Goal: Transaction & Acquisition: Book appointment/travel/reservation

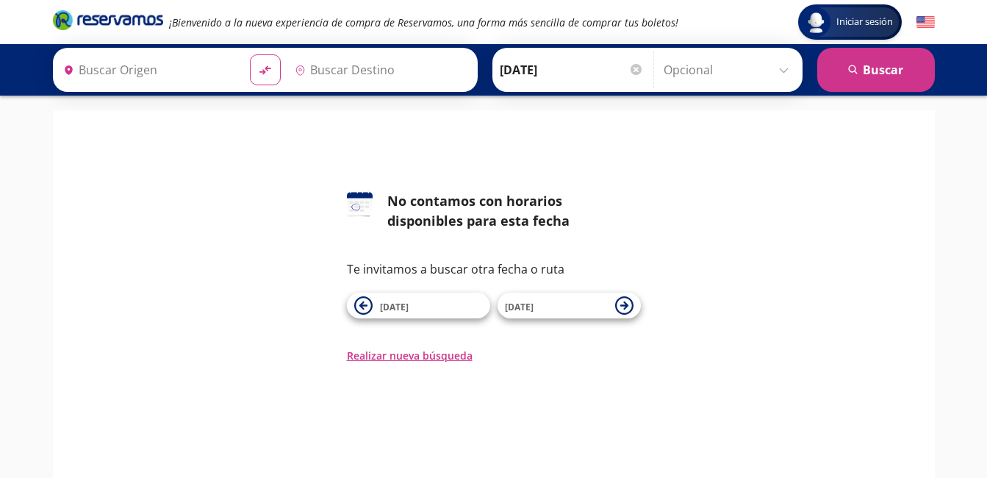
type input "[GEOGRAPHIC_DATA], [GEOGRAPHIC_DATA]"
type input "Sabinas, [GEOGRAPHIC_DATA]"
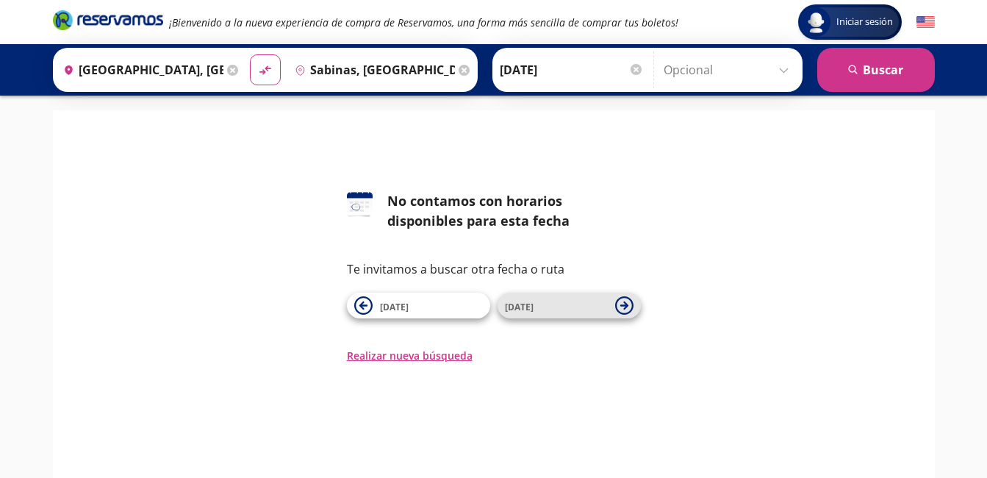
click at [543, 298] on span "[DATE]" at bounding box center [556, 306] width 103 height 18
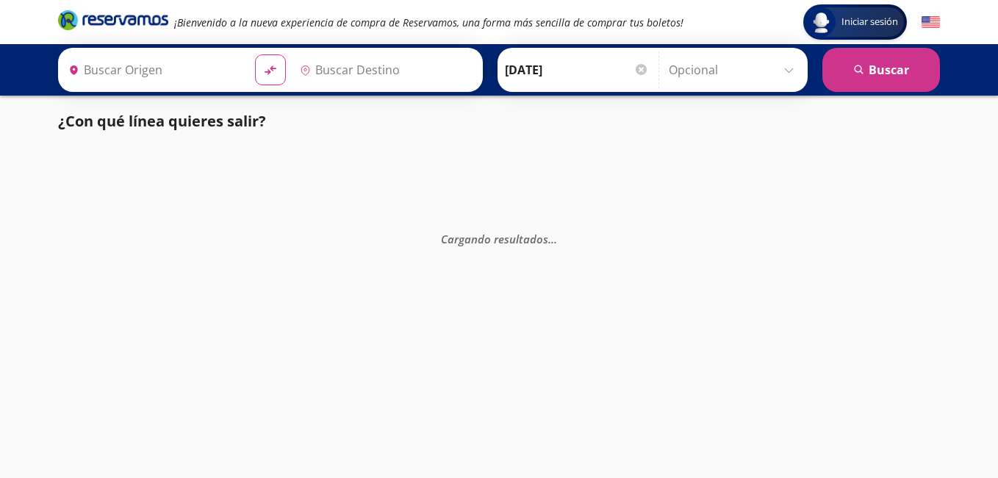
type input "Sabinas, [GEOGRAPHIC_DATA]"
type input "[GEOGRAPHIC_DATA], [GEOGRAPHIC_DATA]"
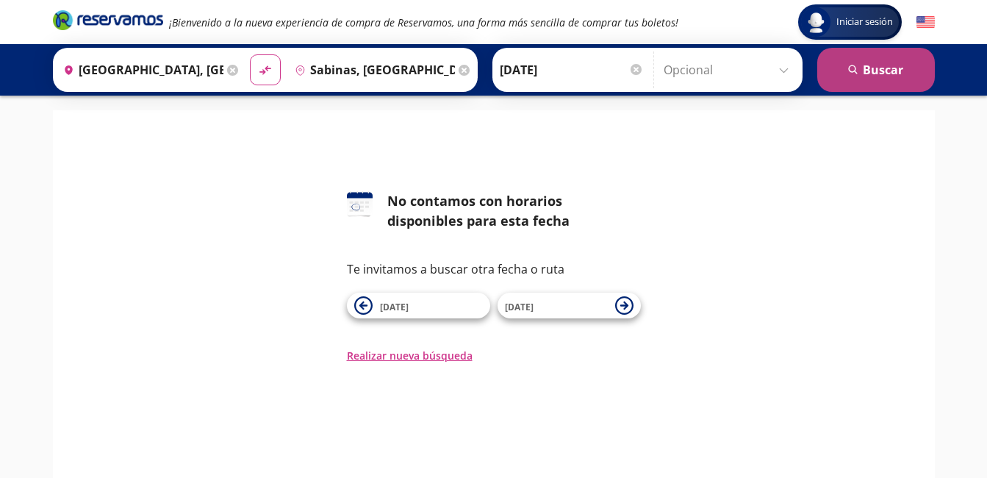
click at [876, 55] on button "search [GEOGRAPHIC_DATA]" at bounding box center [877, 70] width 118 height 44
type input "[GEOGRAPHIC_DATA], [GEOGRAPHIC_DATA]"
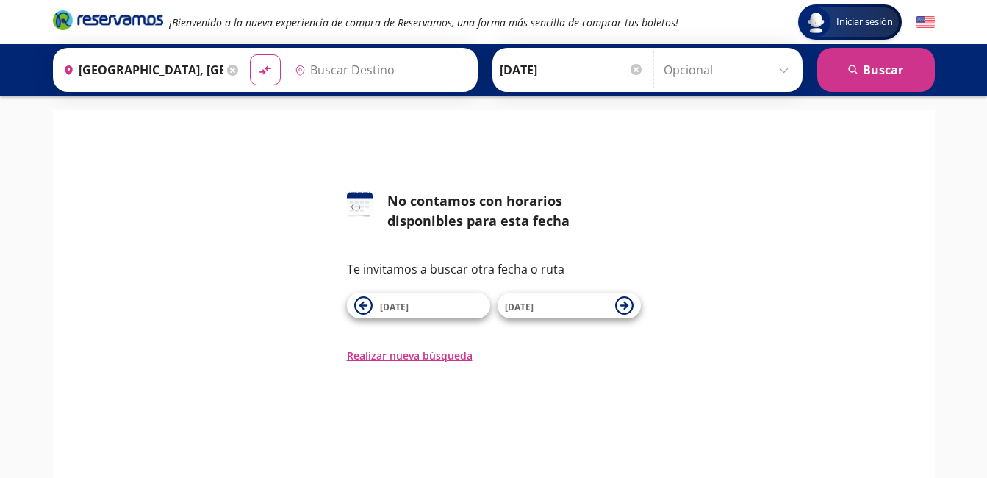
type input "Sabinas, [GEOGRAPHIC_DATA]"
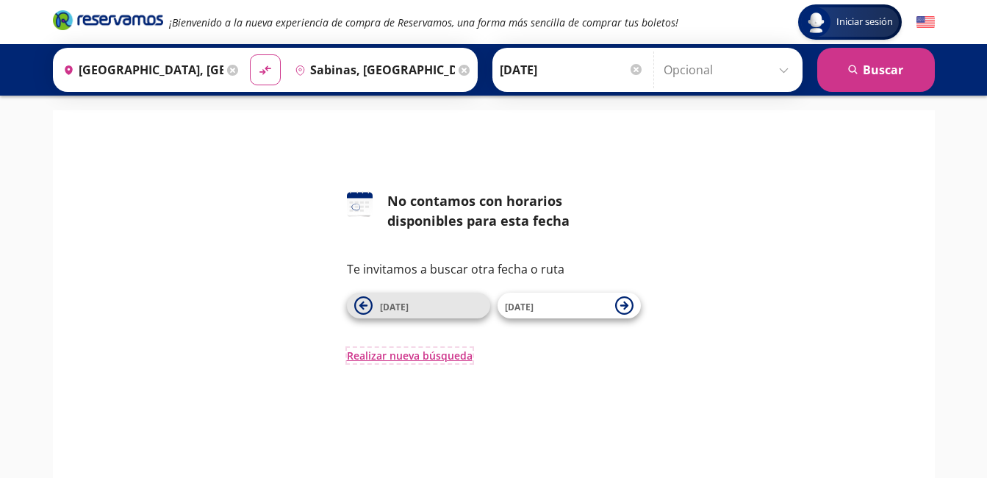
drag, startPoint x: 440, startPoint y: 348, endPoint x: 444, endPoint y: 315, distance: 32.6
click at [444, 315] on div "126 No contamos con horarios disponibles para esta fecha Te invitamos a buscar …" at bounding box center [494, 277] width 294 height 172
click at [444, 310] on span "[DATE]" at bounding box center [431, 306] width 103 height 18
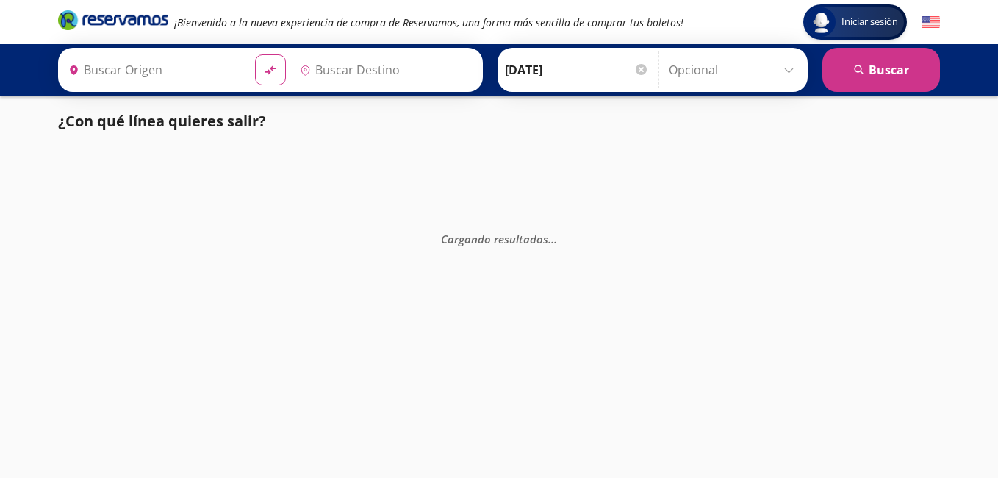
type input "[GEOGRAPHIC_DATA], [GEOGRAPHIC_DATA]"
type input "Sabinas, [GEOGRAPHIC_DATA]"
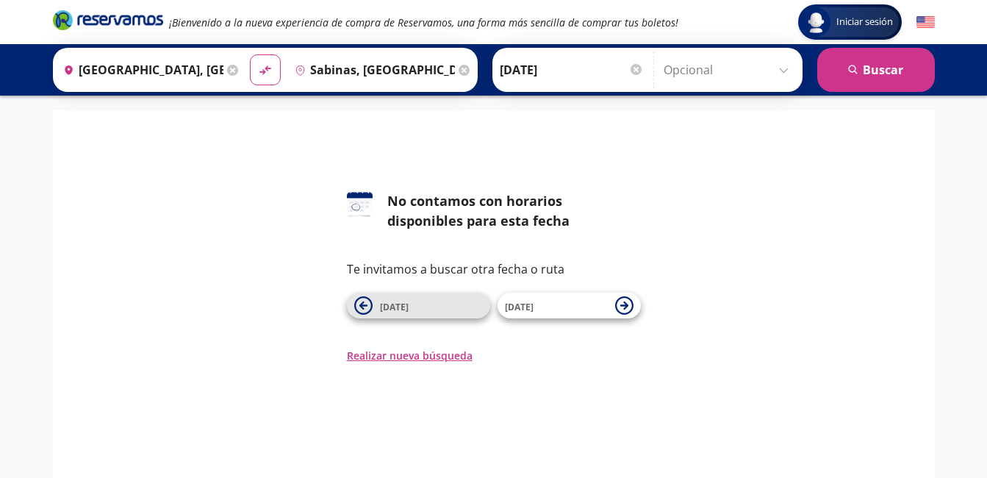
click at [418, 309] on span "[DATE]" at bounding box center [431, 306] width 103 height 18
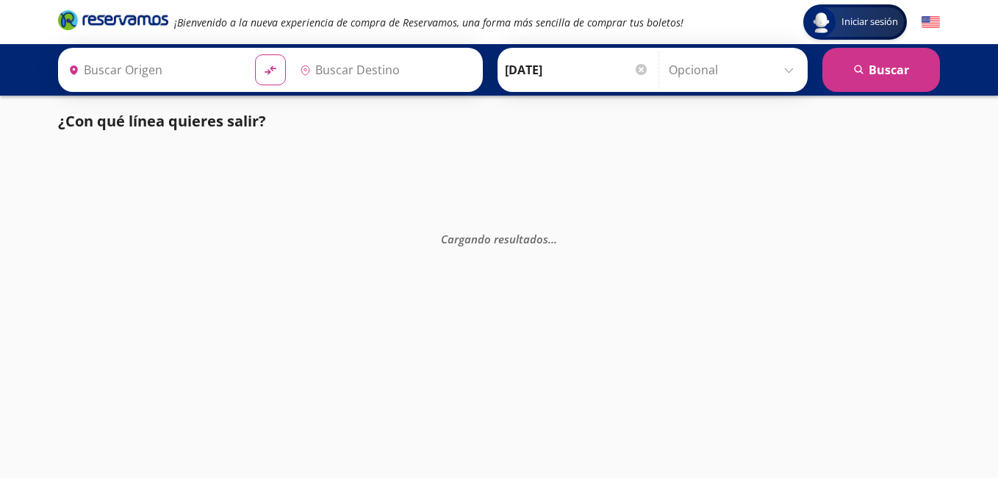
type input "[GEOGRAPHIC_DATA], [GEOGRAPHIC_DATA]"
type input "Sabinas, [GEOGRAPHIC_DATA]"
type input "[GEOGRAPHIC_DATA], [GEOGRAPHIC_DATA]"
type input "Sabinas, [GEOGRAPHIC_DATA]"
type input "[GEOGRAPHIC_DATA], [GEOGRAPHIC_DATA]"
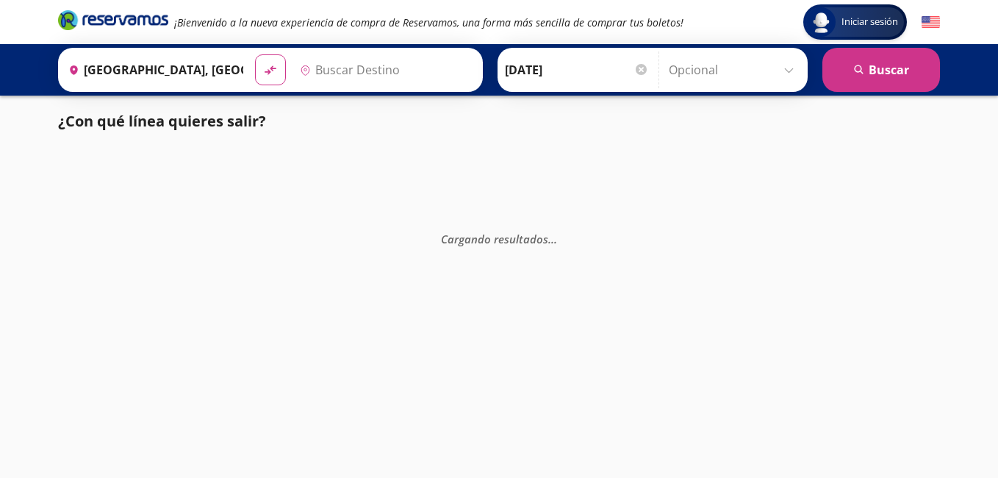
type input "Sabinas, [GEOGRAPHIC_DATA]"
